Goal: Find specific page/section: Find specific page/section

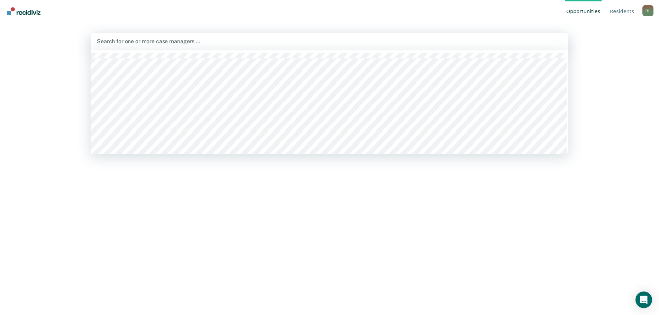
click at [249, 44] on div at bounding box center [330, 41] width 466 height 8
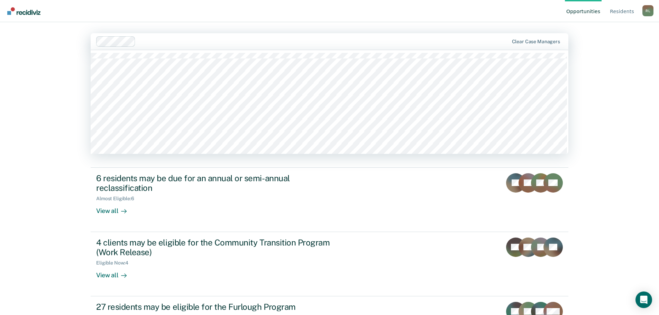
click at [433, 42] on div at bounding box center [323, 41] width 370 height 8
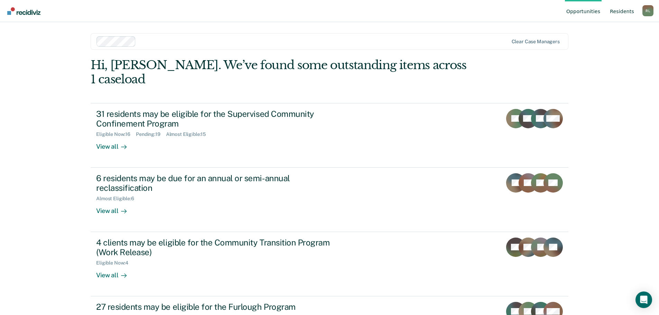
click at [628, 11] on link "Resident s" at bounding box center [622, 11] width 27 height 22
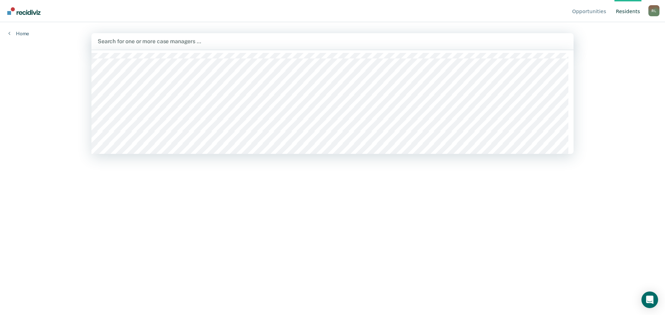
click at [226, 44] on div at bounding box center [332, 41] width 469 height 8
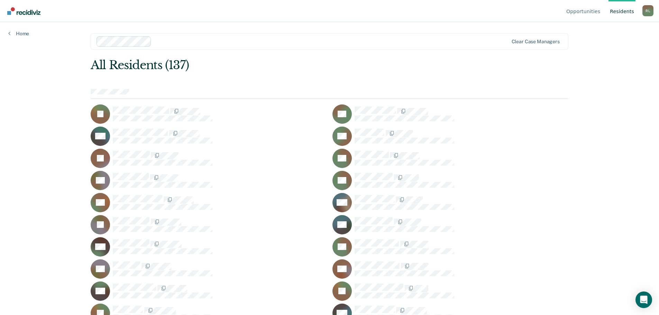
click at [516, 38] on div "Clear case managers" at bounding box center [330, 41] width 478 height 17
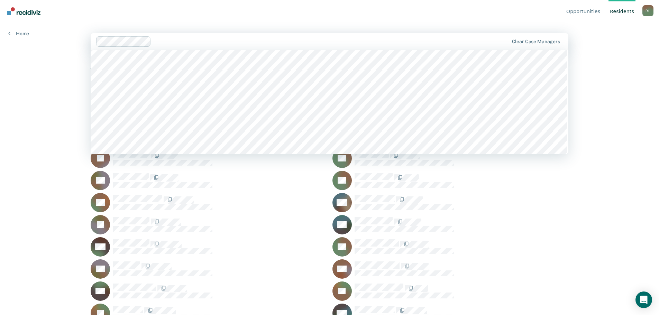
scroll to position [468, 0]
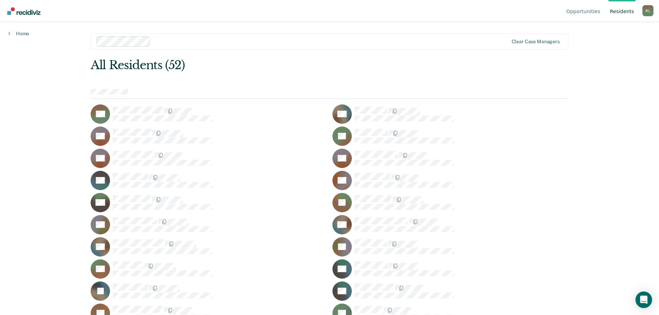
click at [648, 11] on div "[PERSON_NAME]" at bounding box center [648, 10] width 11 height 11
